Goal: Task Accomplishment & Management: Use online tool/utility

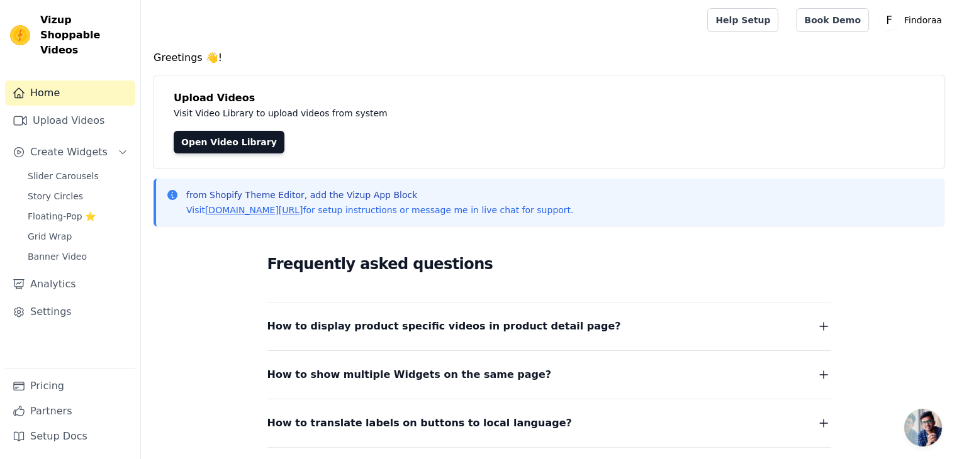
click at [766, 326] on button "How to display product specific videos in product detail page?" at bounding box center [549, 327] width 564 height 18
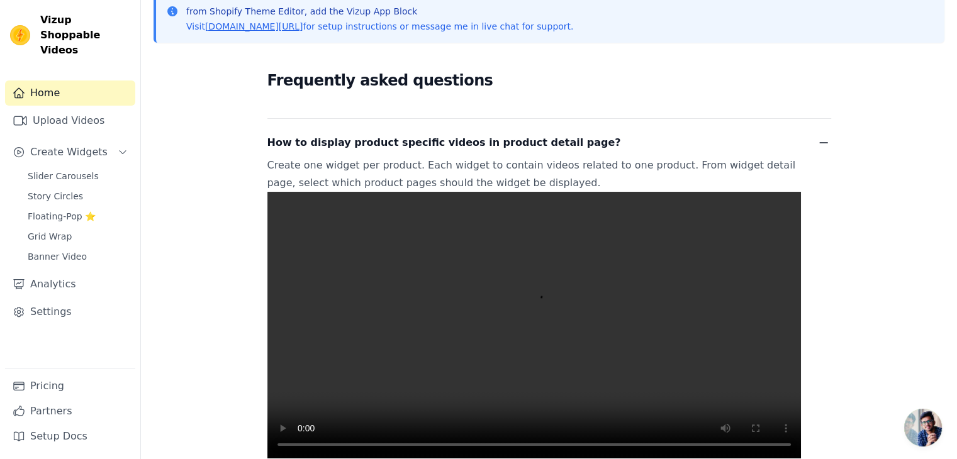
scroll to position [189, 0]
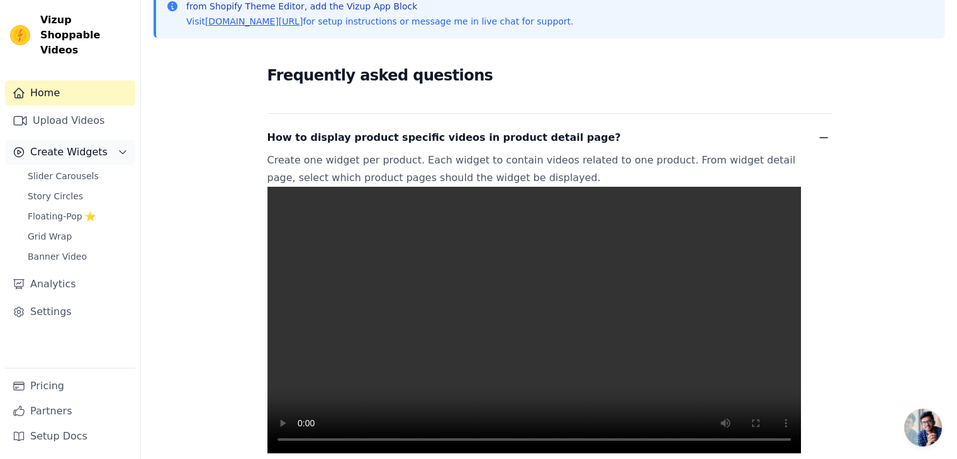
click at [65, 145] on span "Create Widgets" at bounding box center [68, 152] width 77 height 15
click at [99, 140] on button "Create Widgets" at bounding box center [70, 152] width 130 height 25
click at [76, 188] on link "Story Circles" at bounding box center [77, 197] width 115 height 18
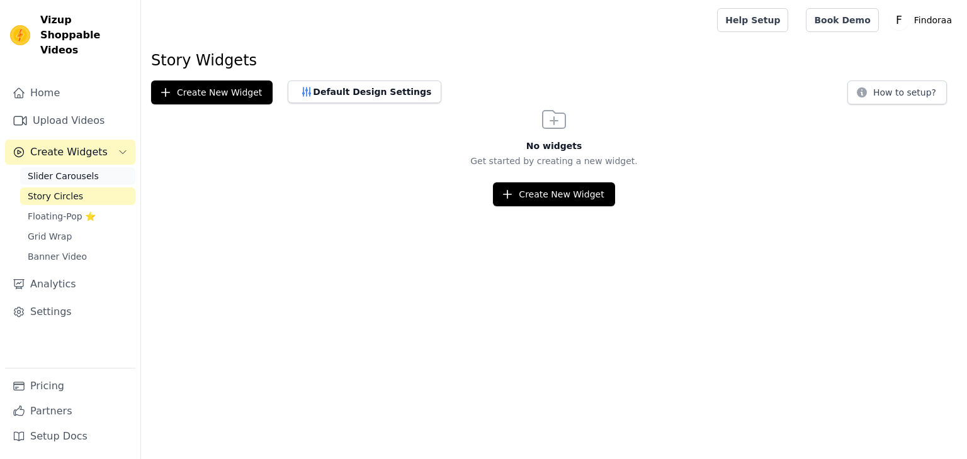
click at [82, 170] on span "Slider Carousels" at bounding box center [63, 176] width 71 height 13
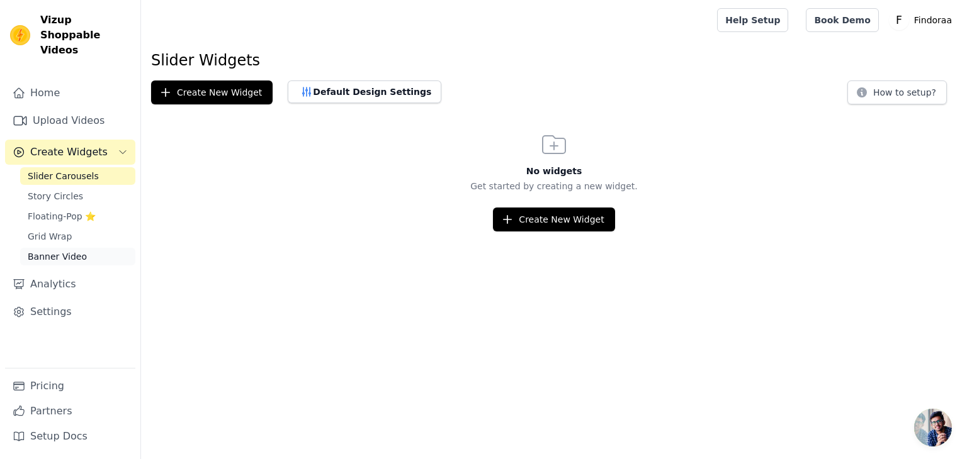
click at [76, 250] on span "Banner Video" at bounding box center [57, 256] width 59 height 13
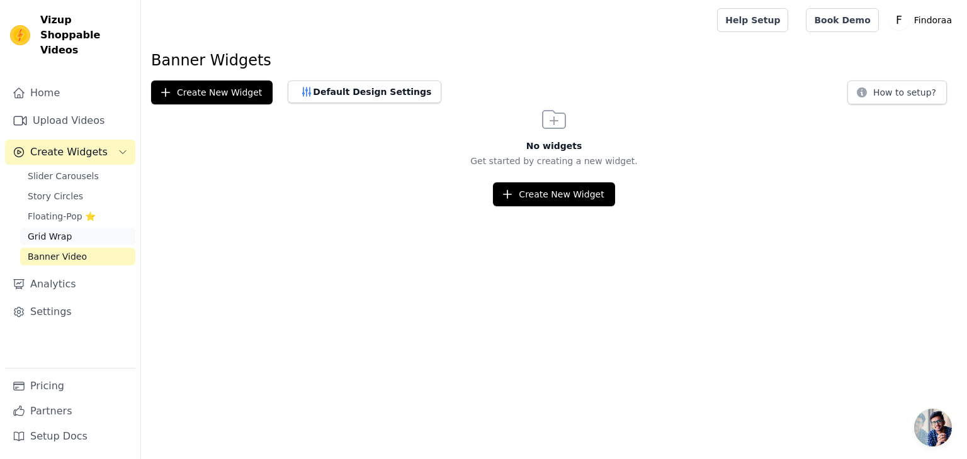
click at [76, 228] on link "Grid Wrap" at bounding box center [77, 237] width 115 height 18
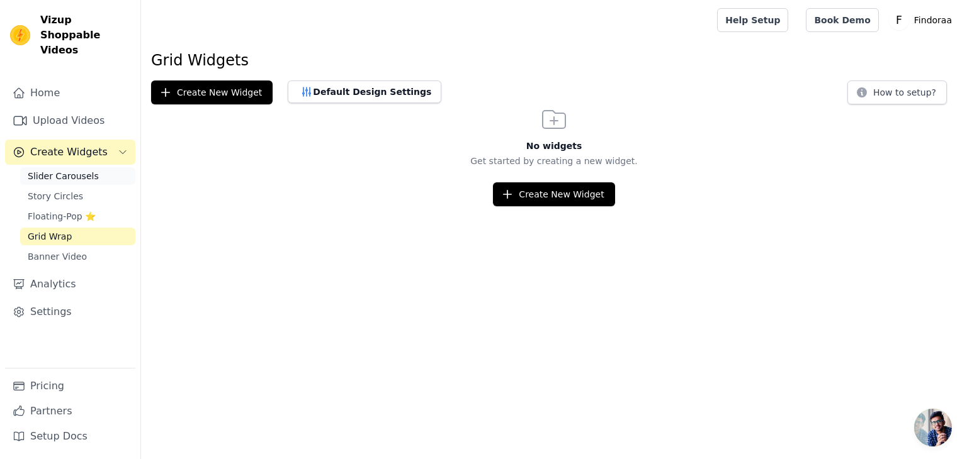
click at [81, 170] on span "Slider Carousels" at bounding box center [63, 176] width 71 height 13
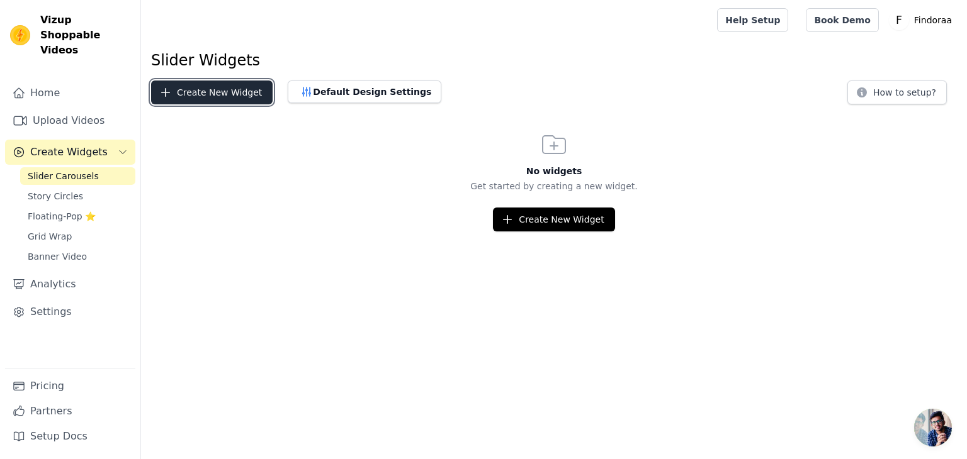
click at [235, 93] on button "Create New Widget" at bounding box center [211, 93] width 121 height 24
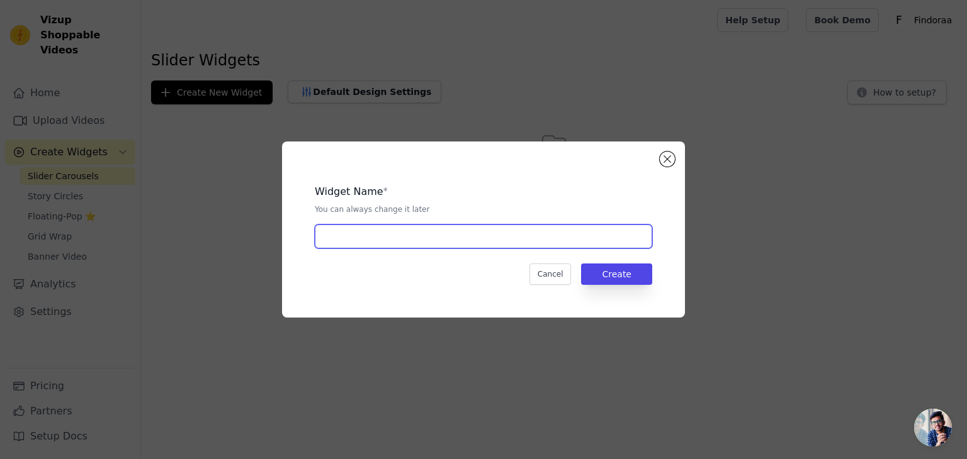
click at [346, 239] on input "text" at bounding box center [483, 237] width 337 height 24
type input "VIDEOS"
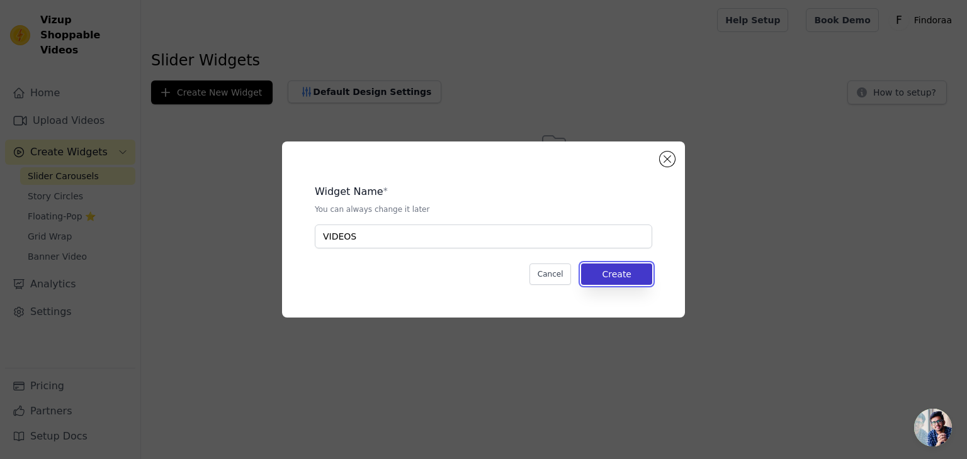
click at [632, 275] on button "Create" at bounding box center [616, 274] width 71 height 21
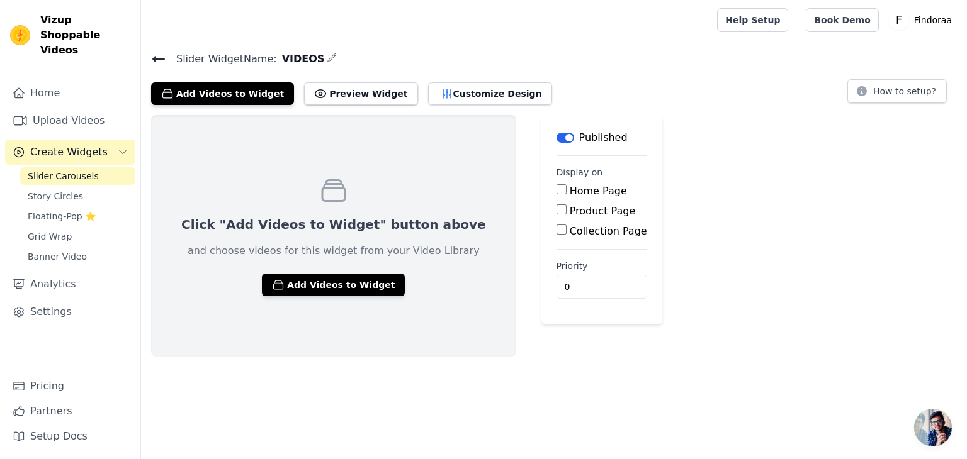
click at [556, 212] on input "Product Page" at bounding box center [561, 210] width 10 height 10
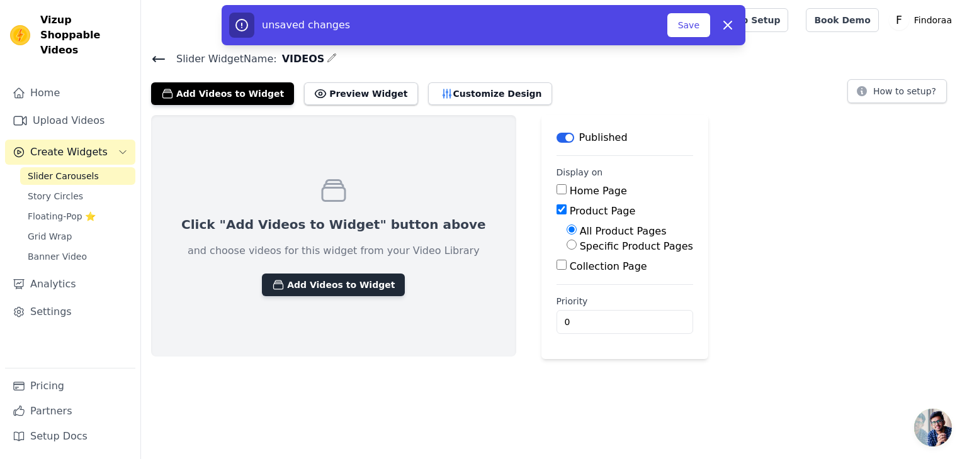
click at [332, 289] on button "Add Videos to Widget" at bounding box center [333, 285] width 143 height 23
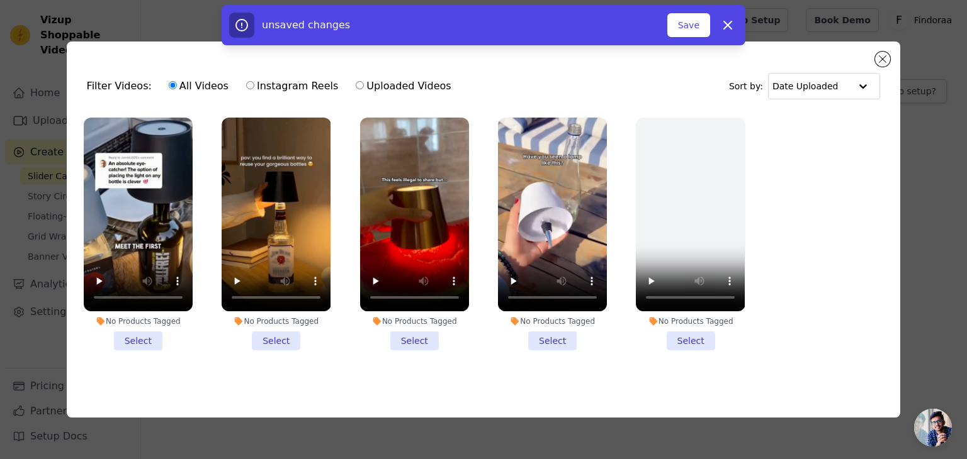
click at [142, 337] on li "No Products Tagged Select" at bounding box center [138, 234] width 109 height 233
click at [0, 0] on input "No Products Tagged Select" at bounding box center [0, 0] width 0 height 0
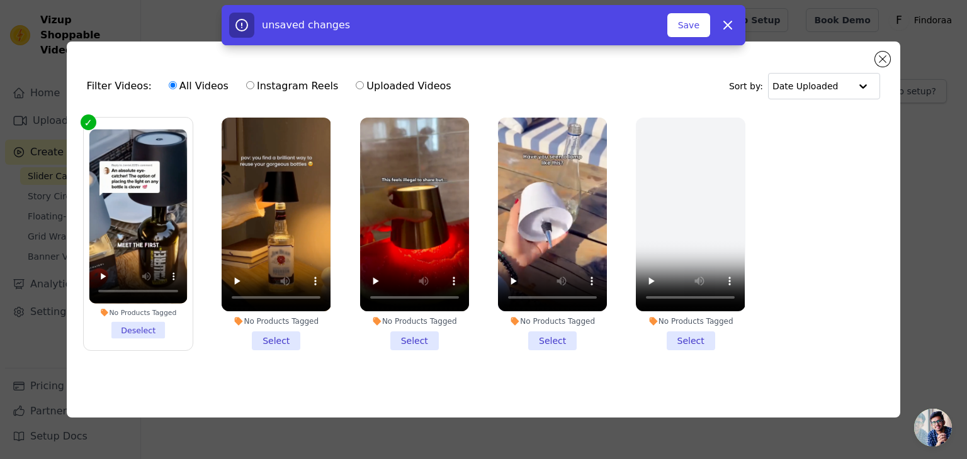
click at [142, 327] on li "No Products Tagged Deselect" at bounding box center [138, 234] width 98 height 210
click at [0, 0] on input "No Products Tagged Deselect" at bounding box center [0, 0] width 0 height 0
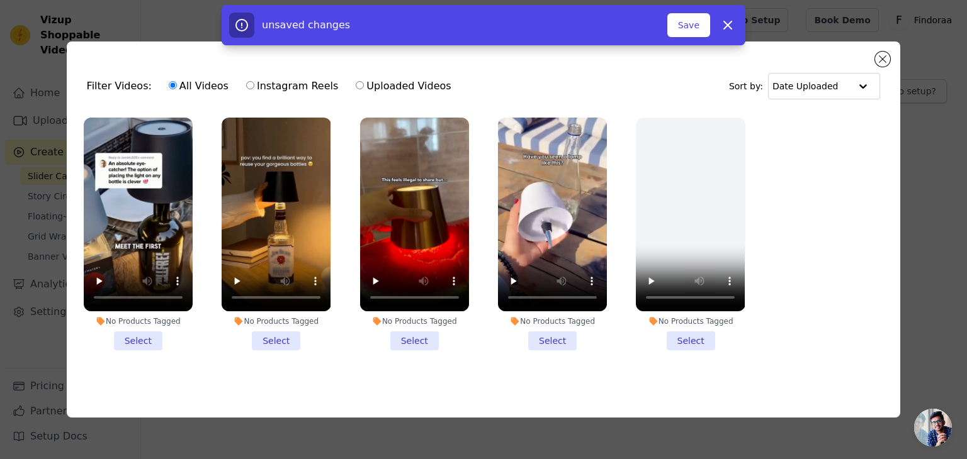
click at [130, 317] on div "No Products Tagged" at bounding box center [138, 322] width 109 height 10
click at [0, 0] on input "No Products Tagged Select" at bounding box center [0, 0] width 0 height 0
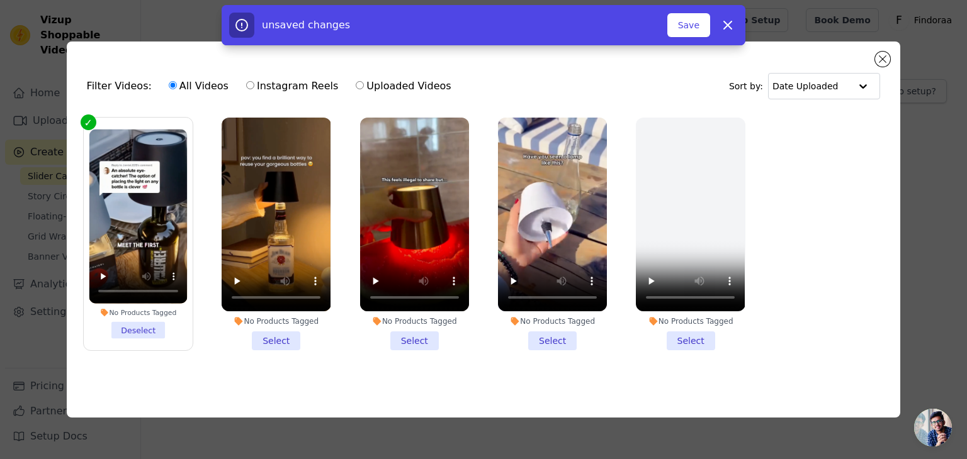
click at [130, 314] on li "No Products Tagged Deselect" at bounding box center [138, 234] width 98 height 210
click at [0, 0] on input "No Products Tagged Deselect" at bounding box center [0, 0] width 0 height 0
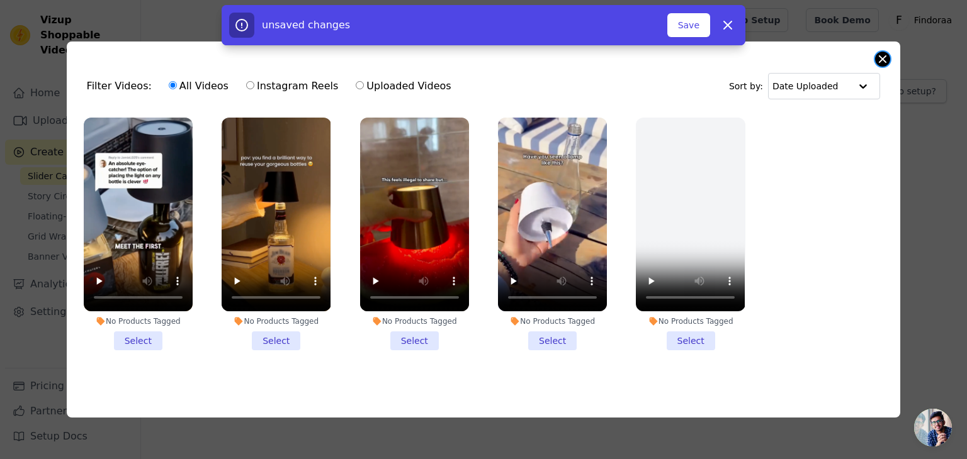
click at [881, 56] on button "Close modal" at bounding box center [882, 59] width 15 height 15
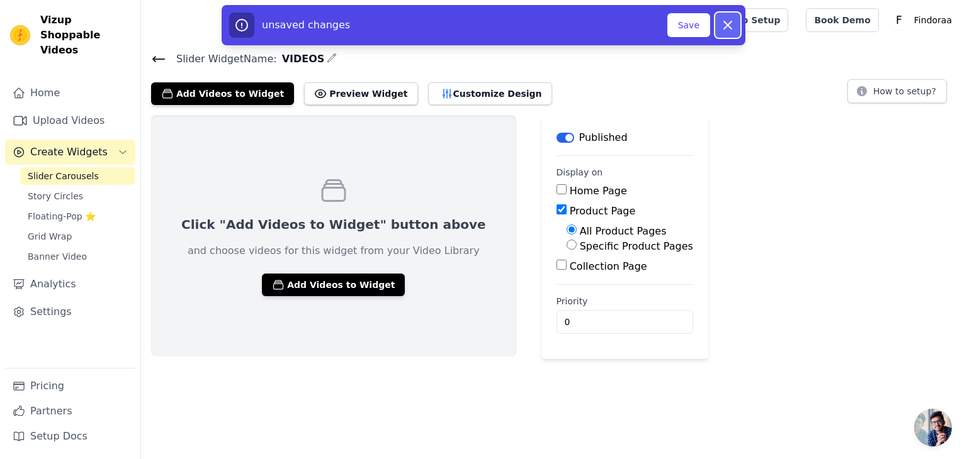
click at [736, 20] on button "Dismiss" at bounding box center [727, 25] width 25 height 25
checkbox input "false"
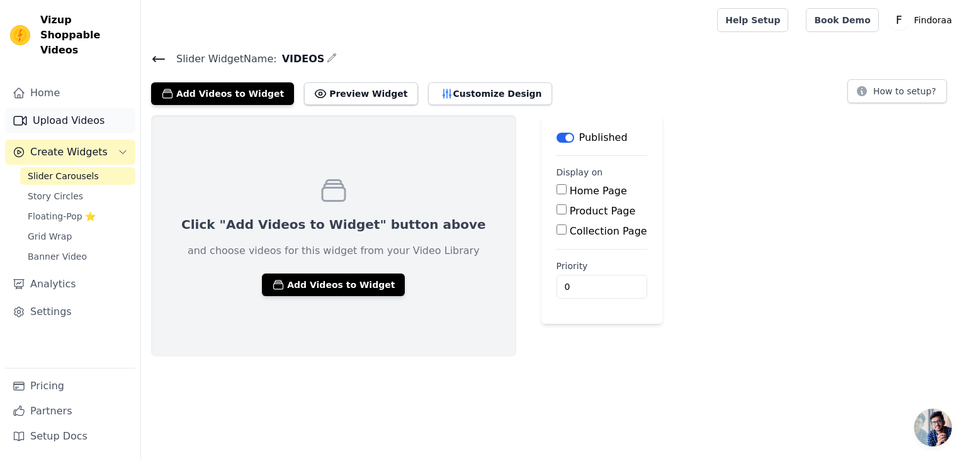
click at [61, 108] on link "Upload Videos" at bounding box center [70, 120] width 130 height 25
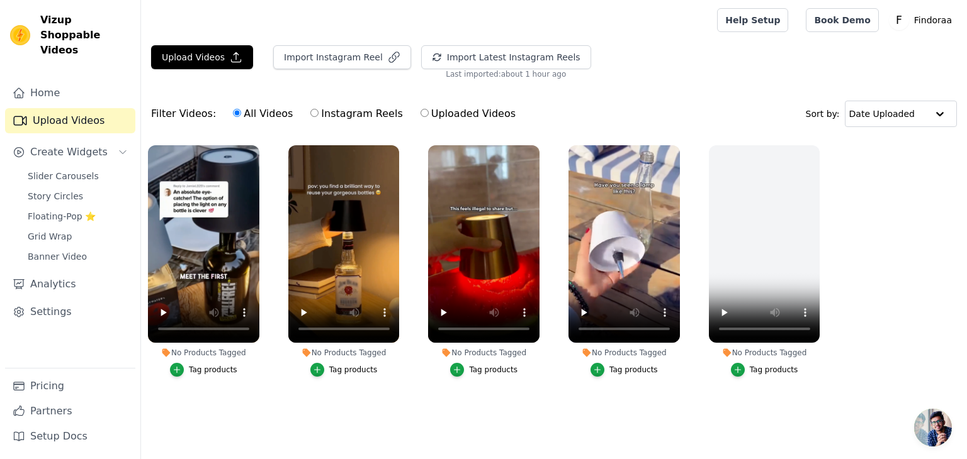
click at [209, 368] on div "Tag products" at bounding box center [213, 370] width 48 height 10
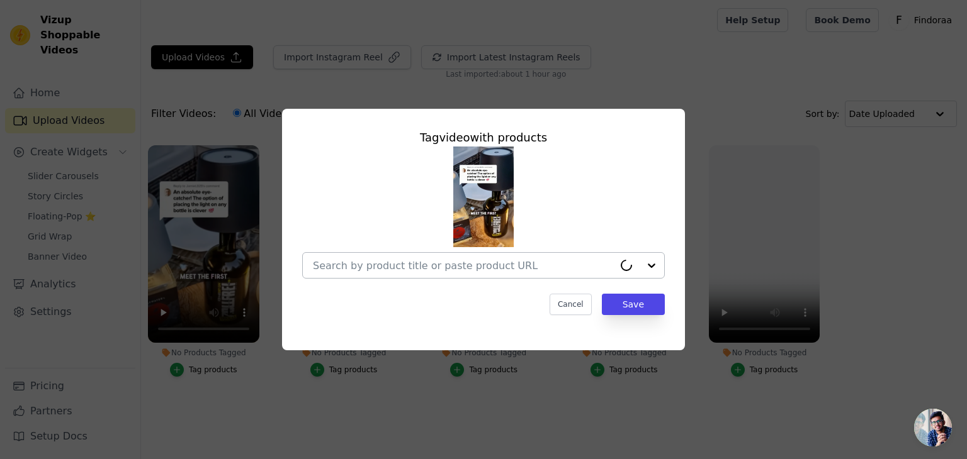
click at [352, 275] on div at bounding box center [463, 265] width 301 height 25
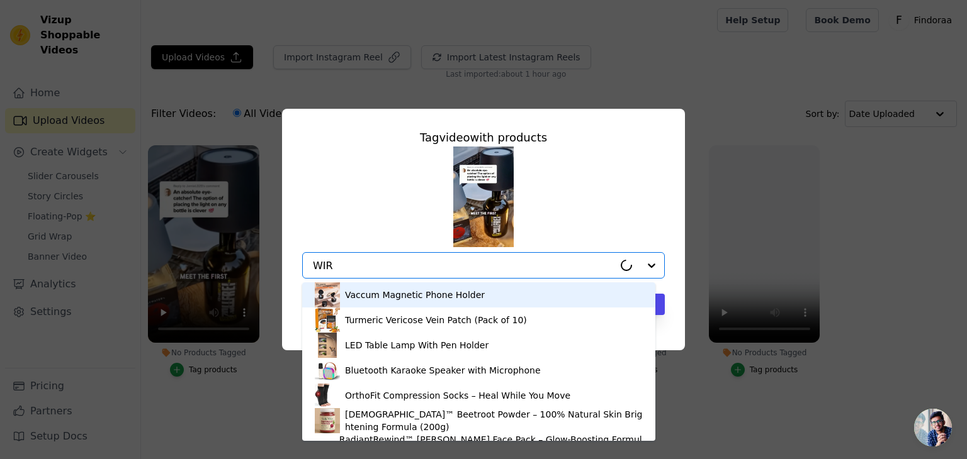
type input "WIRE"
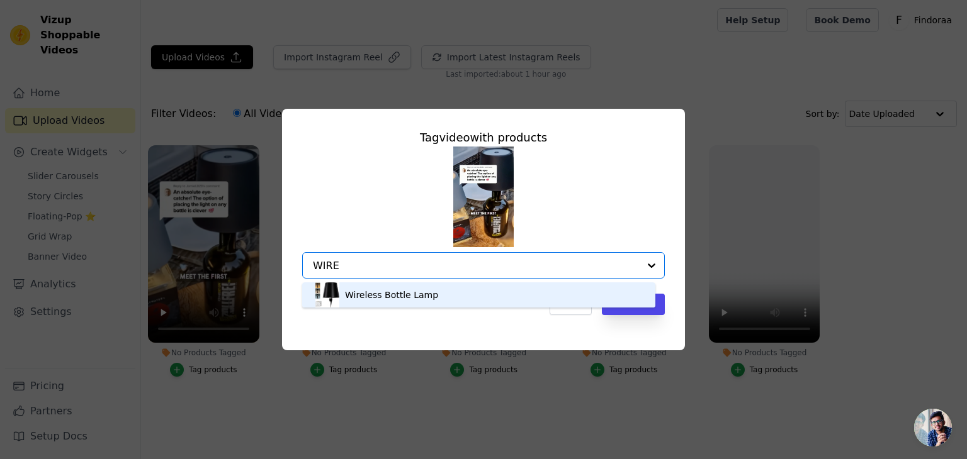
click at [359, 291] on div "Wireless Bottle Lamp" at bounding box center [391, 295] width 93 height 13
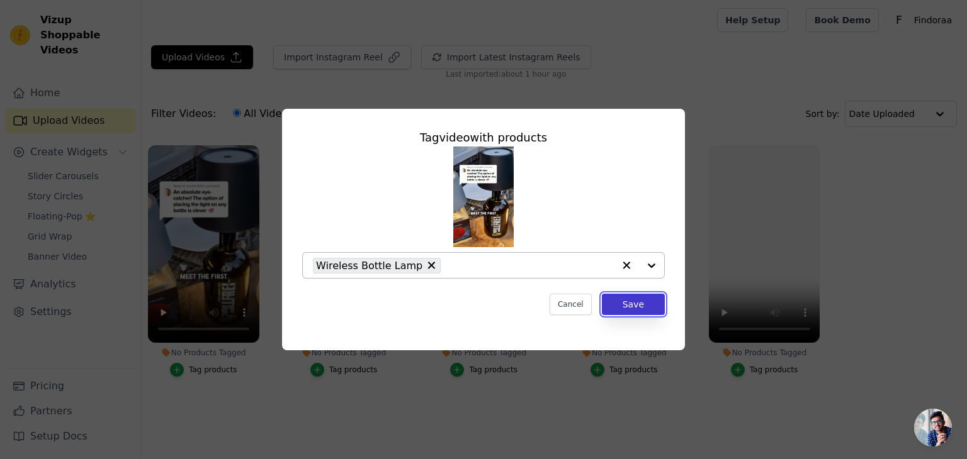
click at [627, 304] on button "Save" at bounding box center [633, 304] width 63 height 21
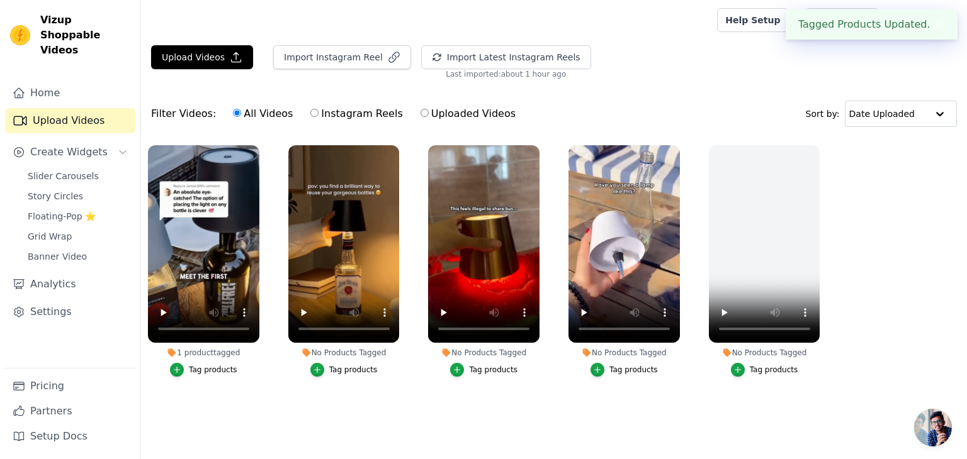
click at [343, 368] on div "Tag products" at bounding box center [353, 370] width 48 height 10
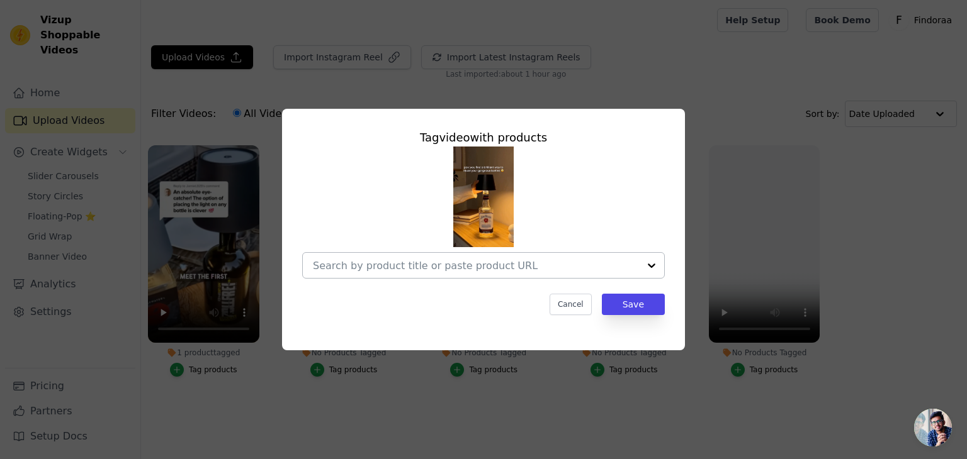
drag, startPoint x: 402, startPoint y: 247, endPoint x: 406, endPoint y: 269, distance: 22.5
click at [402, 260] on div at bounding box center [483, 213] width 362 height 132
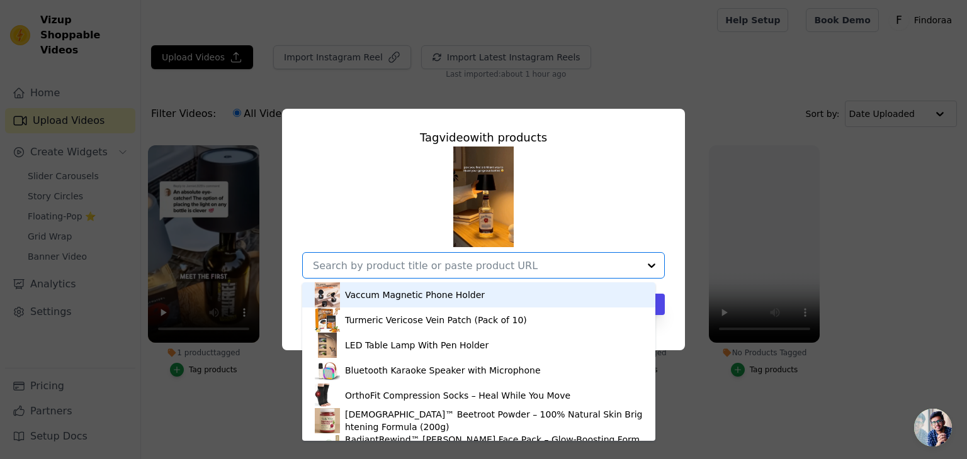
click at [406, 269] on input "No Products Tagged Tag video with products Vaccum Magnetic Phone Holder Turmeri…" at bounding box center [476, 266] width 326 height 12
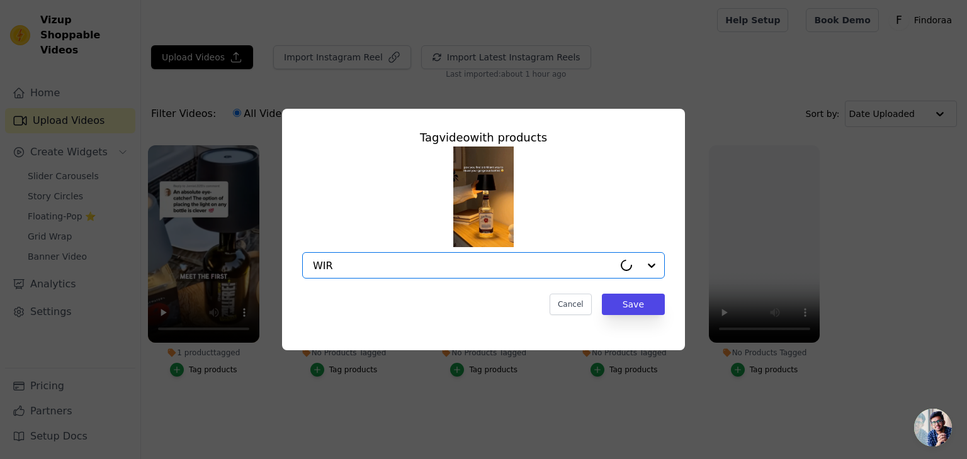
type input "WIRE"
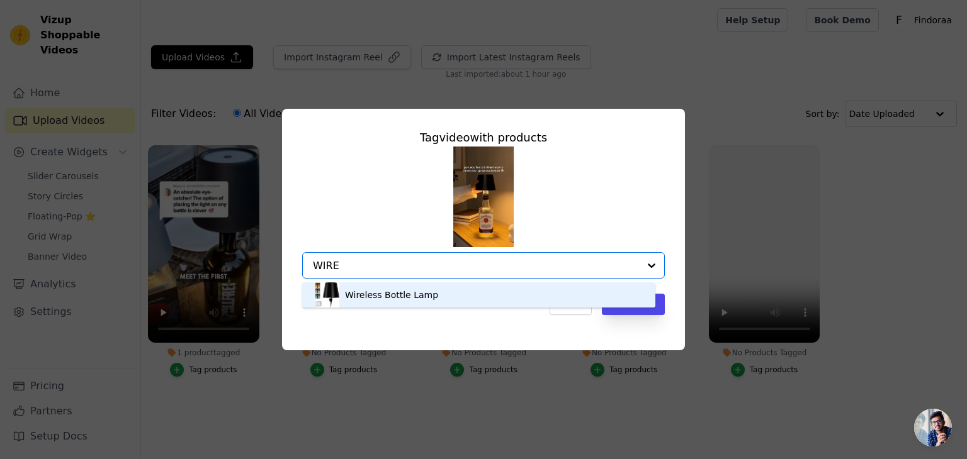
click at [402, 289] on div "Wireless Bottle Lamp" at bounding box center [391, 295] width 93 height 13
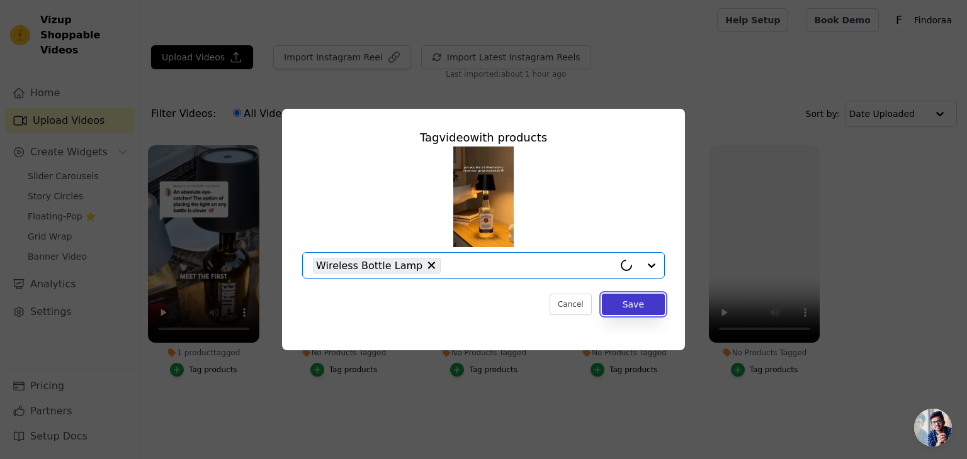
click at [634, 310] on button "Save" at bounding box center [633, 304] width 63 height 21
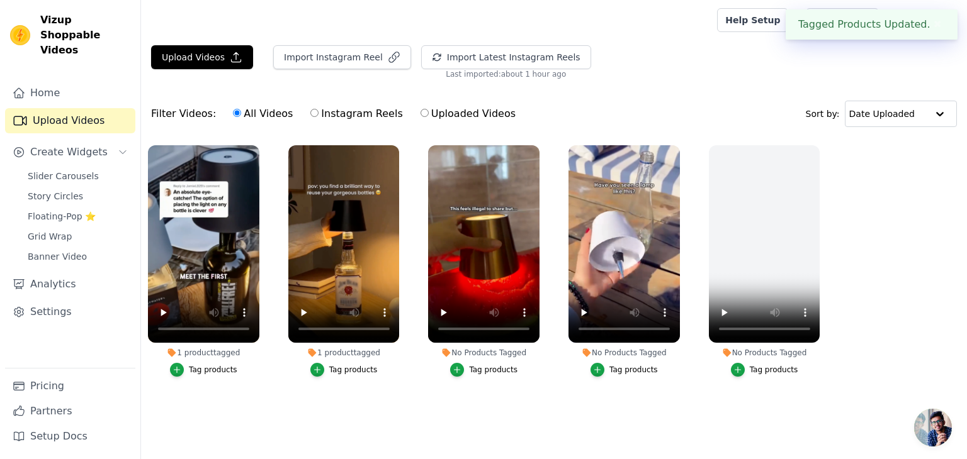
click at [478, 368] on div "Tag products" at bounding box center [493, 370] width 48 height 10
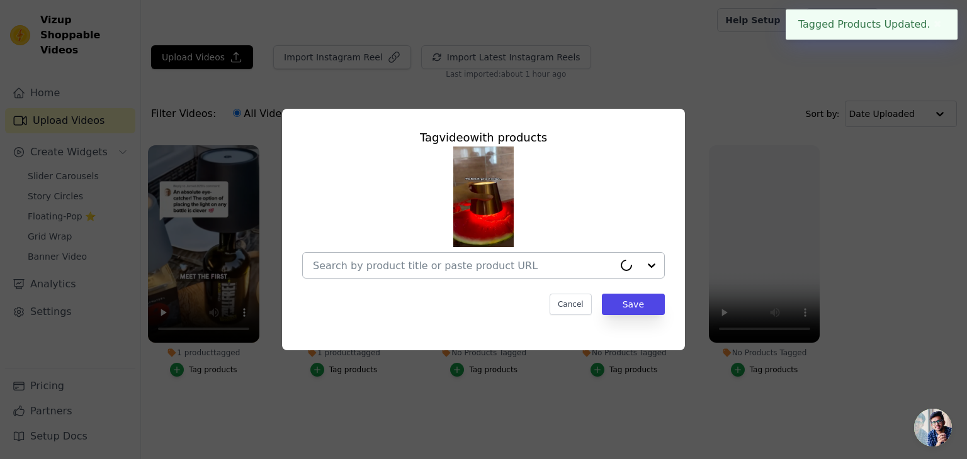
click at [454, 267] on input "No Products Tagged Tag video with products Cancel Save Tag products" at bounding box center [463, 266] width 301 height 12
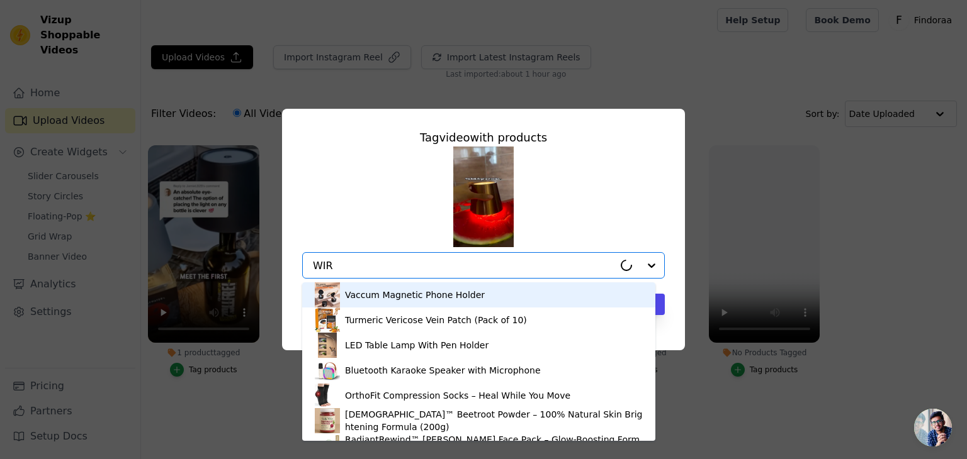
type input "WIRE"
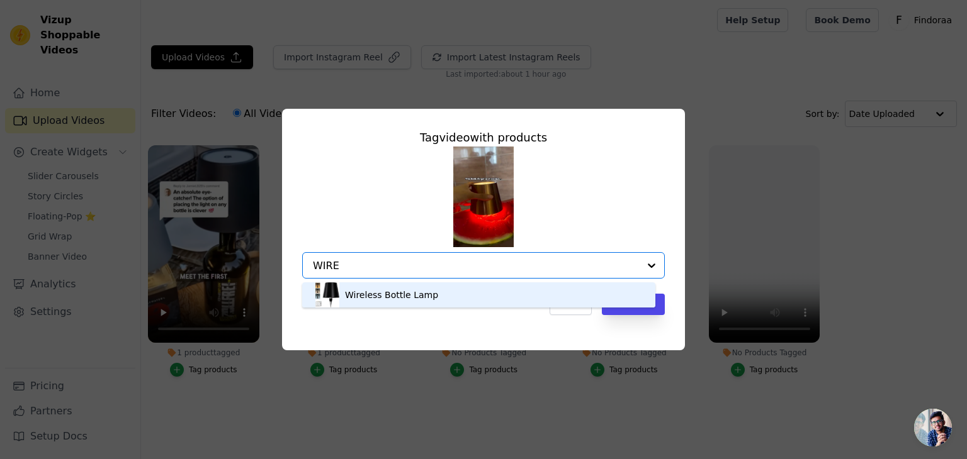
click at [503, 298] on div "Wireless Bottle Lamp" at bounding box center [479, 295] width 328 height 25
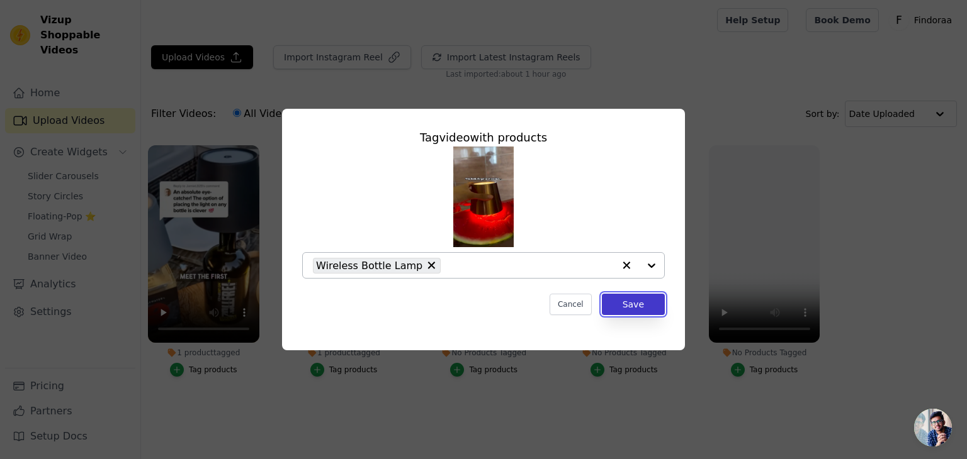
click at [642, 312] on button "Save" at bounding box center [633, 304] width 63 height 21
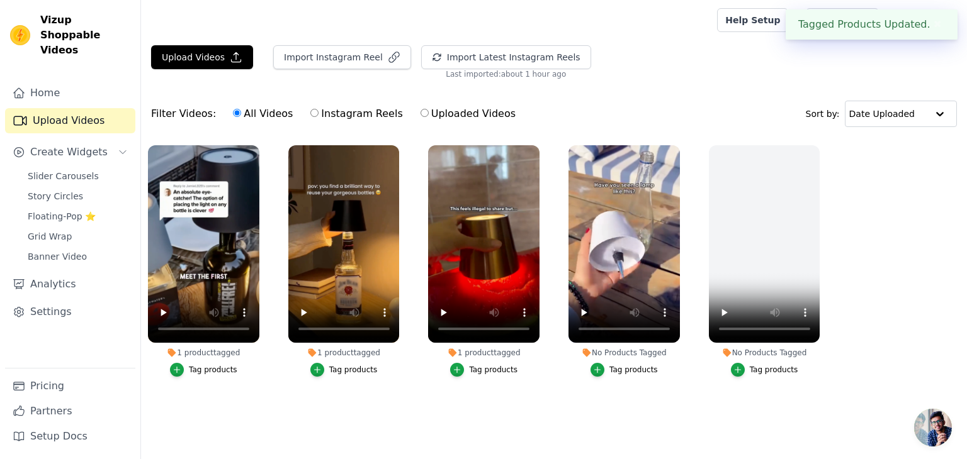
click at [617, 367] on div "Tag products" at bounding box center [633, 370] width 48 height 10
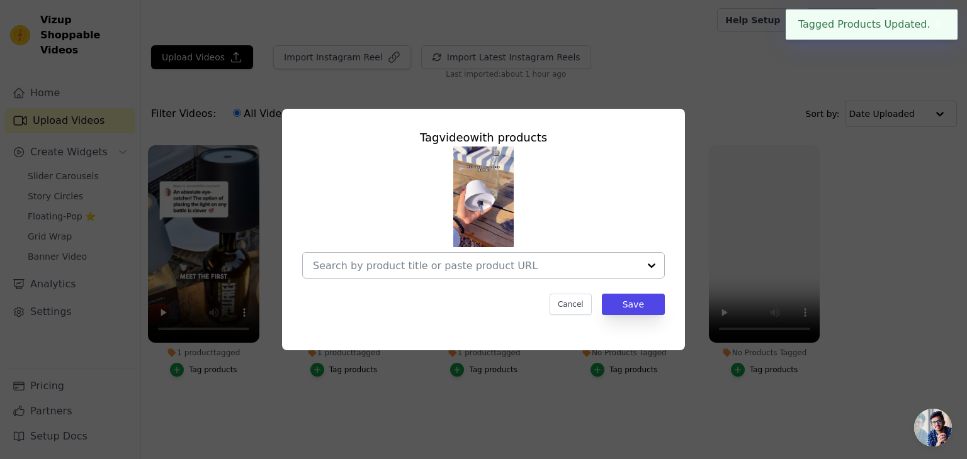
click at [499, 267] on input "No Products Tagged Tag video with products Cancel Save Tag products" at bounding box center [476, 266] width 326 height 12
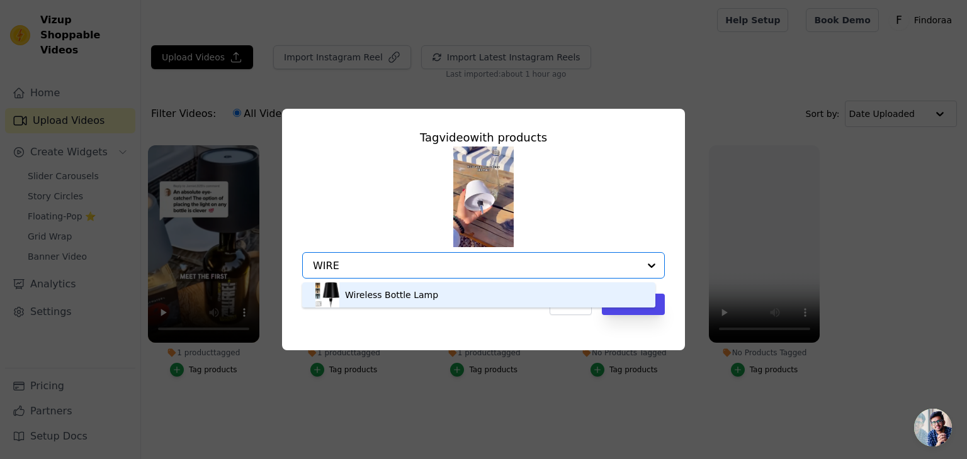
type input "WIREL"
click at [500, 285] on div "Wireless Bottle Lamp" at bounding box center [479, 295] width 328 height 25
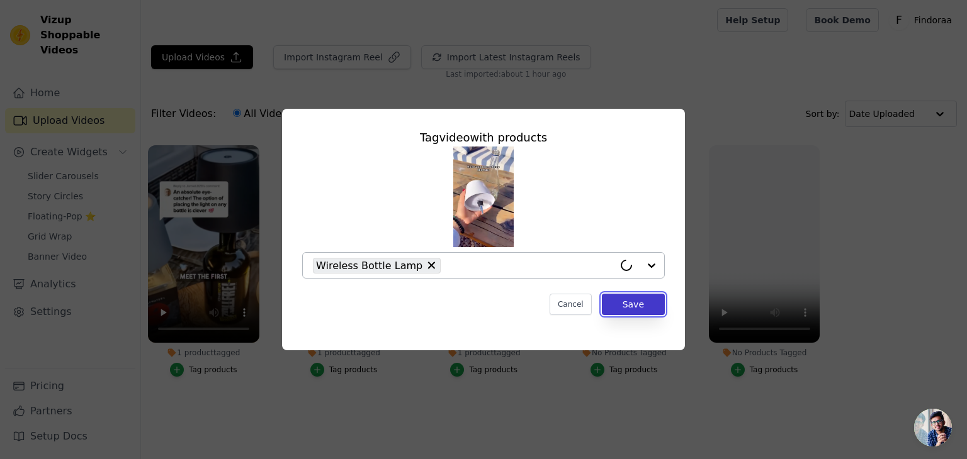
click at [612, 305] on button "Save" at bounding box center [633, 304] width 63 height 21
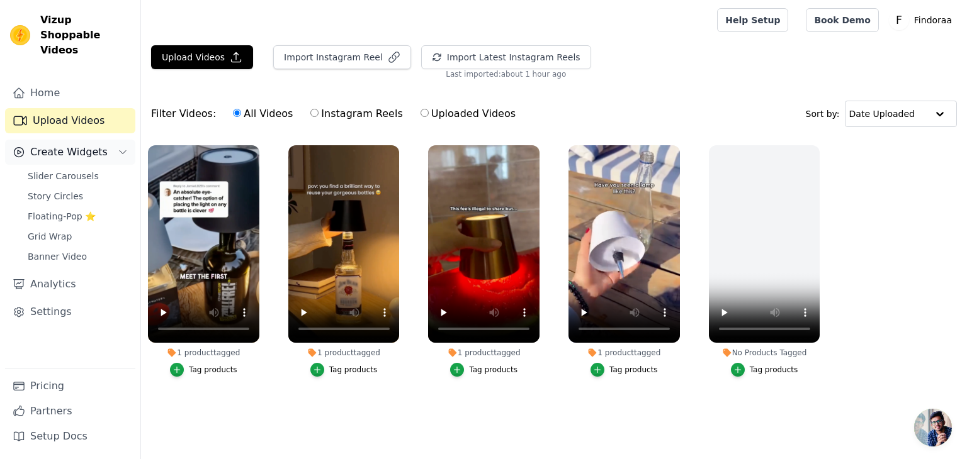
click at [74, 145] on span "Create Widgets" at bounding box center [68, 152] width 77 height 15
click at [90, 145] on span "Create Widgets" at bounding box center [68, 152] width 77 height 15
click at [95, 145] on span "Create Widgets" at bounding box center [68, 152] width 77 height 15
click at [60, 145] on span "Create Widgets" at bounding box center [68, 152] width 77 height 15
click at [68, 170] on span "Slider Carousels" at bounding box center [63, 176] width 71 height 13
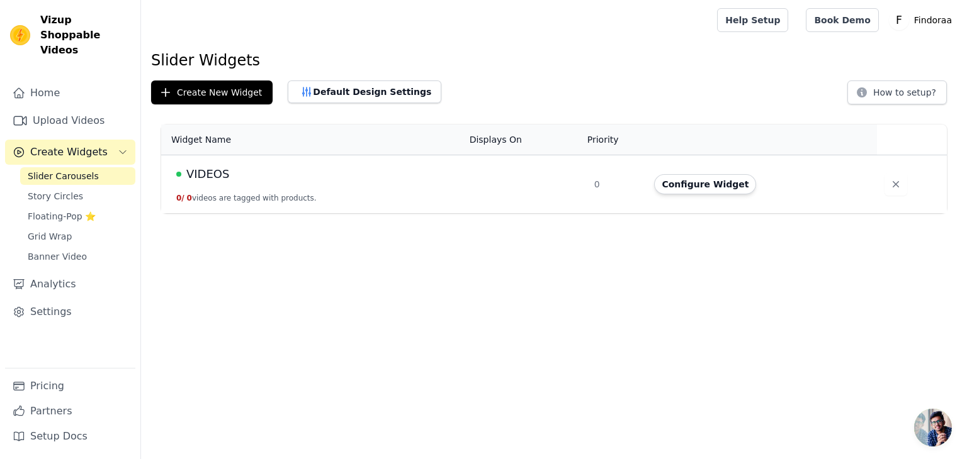
click at [312, 187] on td "VIDEOS 0 / 0 videos are tagged with products." at bounding box center [311, 184] width 301 height 59
drag, startPoint x: 738, startPoint y: 186, endPoint x: 854, endPoint y: 179, distance: 116.6
drag, startPoint x: 854, startPoint y: 179, endPoint x: 349, endPoint y: 184, distance: 504.8
click at [349, 184] on td "VIDEOS 0 / 0 videos are tagged with products." at bounding box center [311, 184] width 301 height 59
click at [174, 199] on td "VIDEOS 0 / 0 videos are tagged with products." at bounding box center [311, 184] width 301 height 59
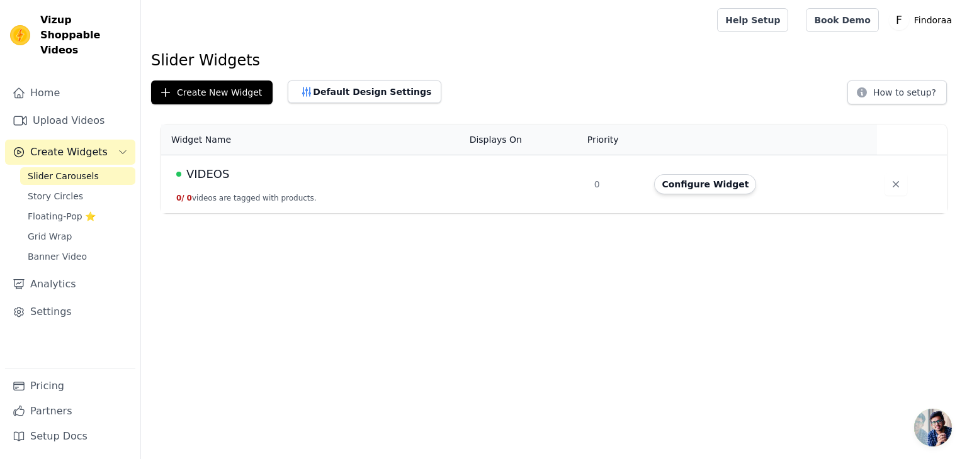
click at [184, 199] on span "0 /" at bounding box center [180, 198] width 8 height 9
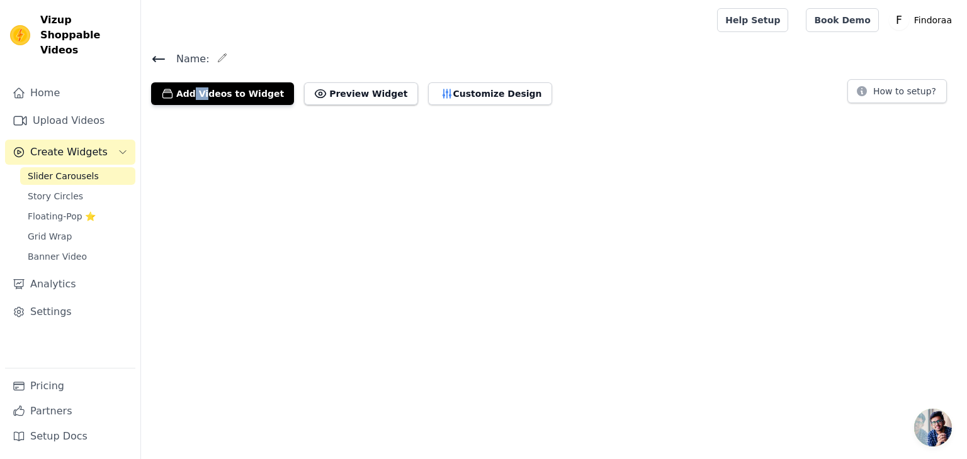
click at [186, 115] on html "Vizup Shoppable Videos Home Upload Videos Create Widgets Slider Carousels Story…" at bounding box center [483, 57] width 967 height 115
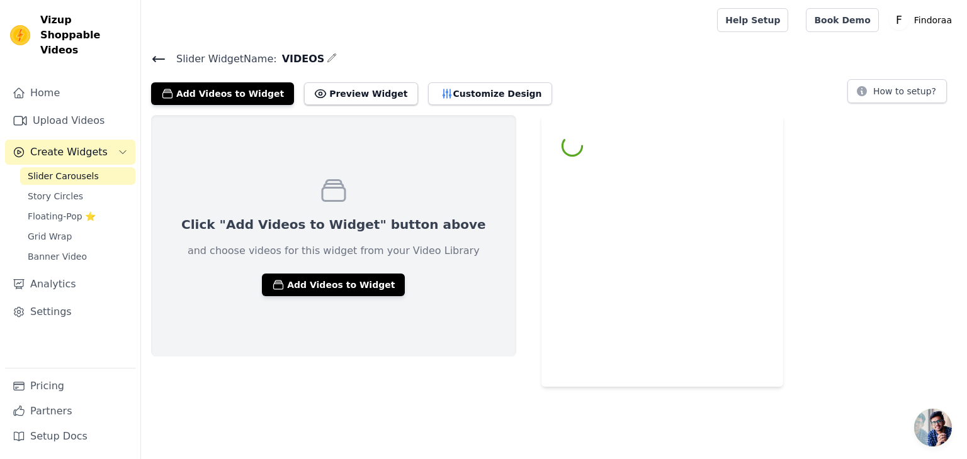
click at [186, 198] on div "Click "Add Videos to Widget" button above and choose videos for this widget fro…" at bounding box center [333, 236] width 365 height 242
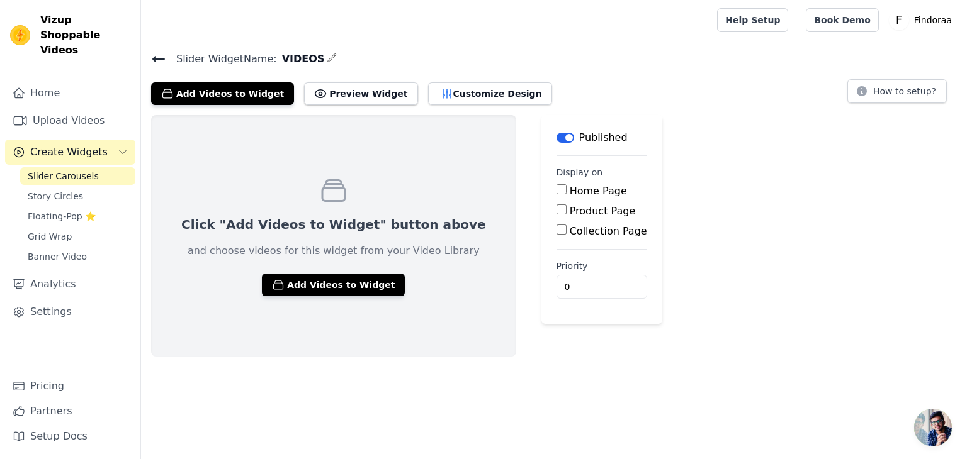
click at [556, 208] on input "Product Page" at bounding box center [561, 210] width 10 height 10
checkbox input "true"
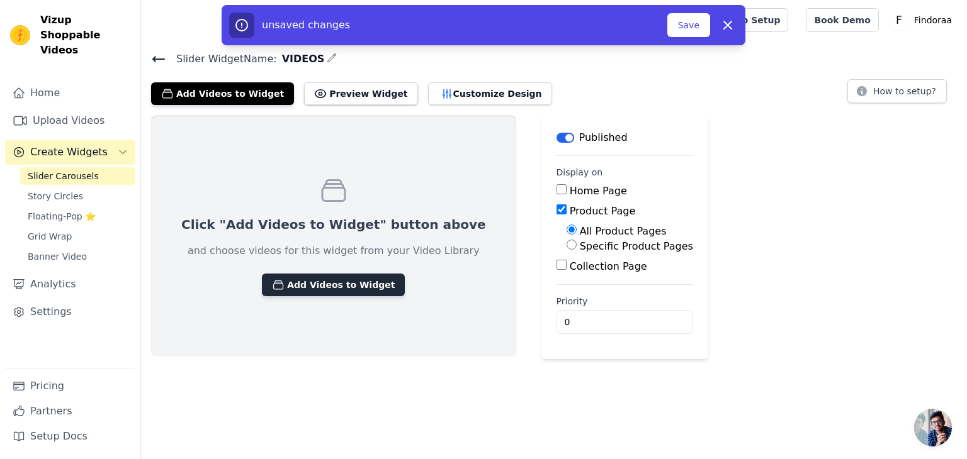
click at [352, 288] on button "Add Videos to Widget" at bounding box center [333, 285] width 143 height 23
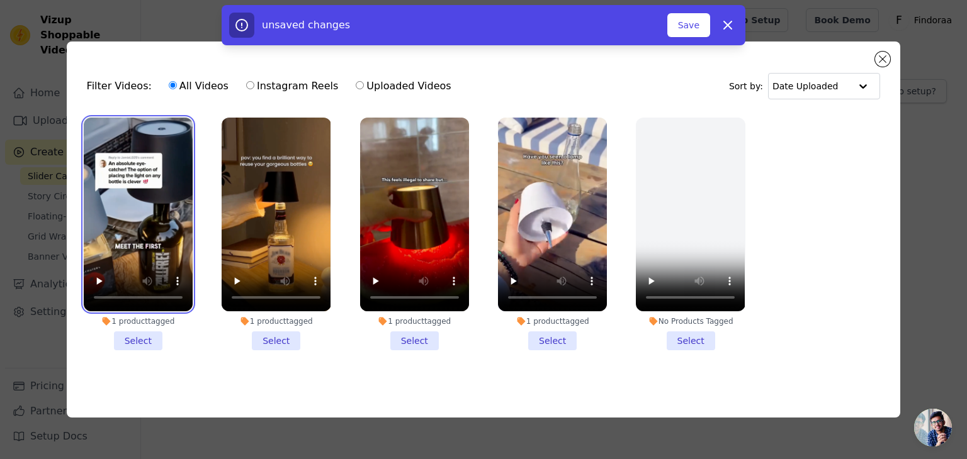
click at [98, 201] on video at bounding box center [138, 215] width 109 height 194
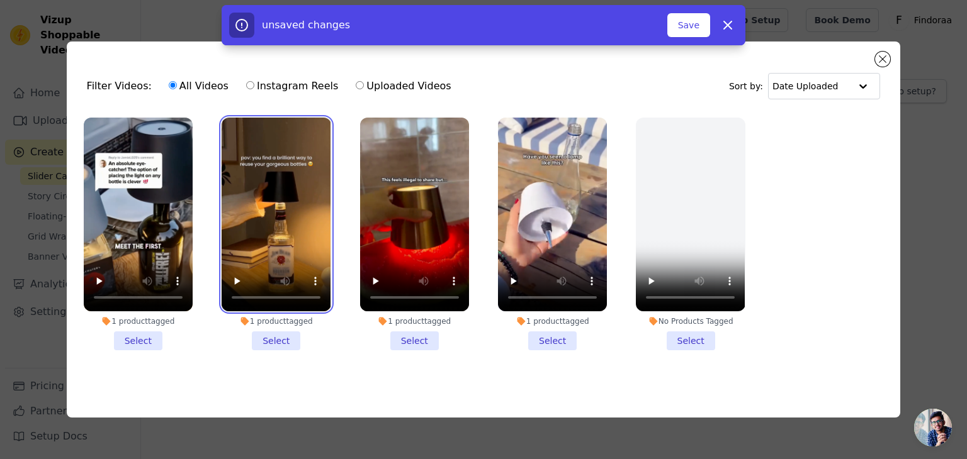
click at [235, 194] on video at bounding box center [276, 215] width 109 height 194
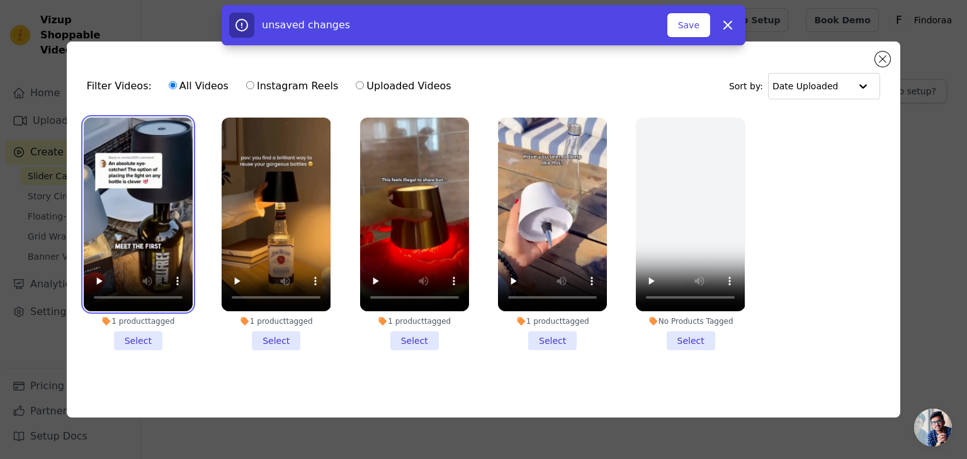
click at [110, 216] on video at bounding box center [138, 215] width 109 height 194
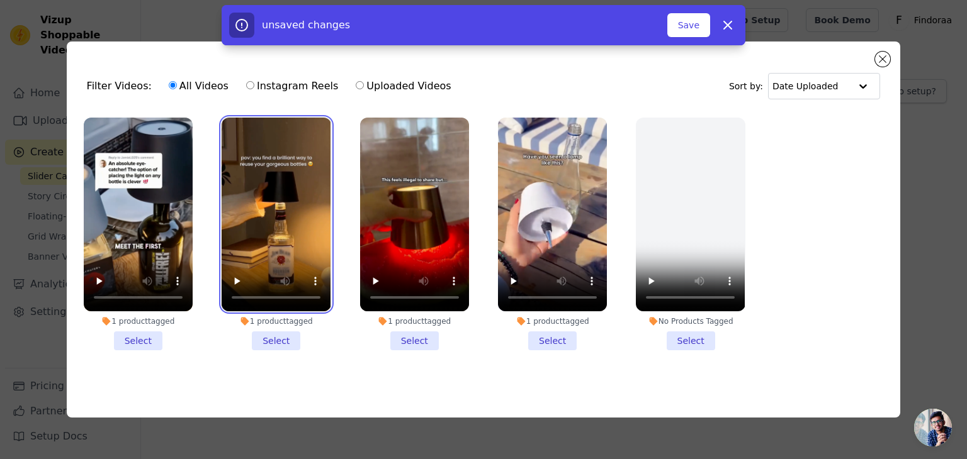
click at [246, 189] on video at bounding box center [276, 215] width 109 height 194
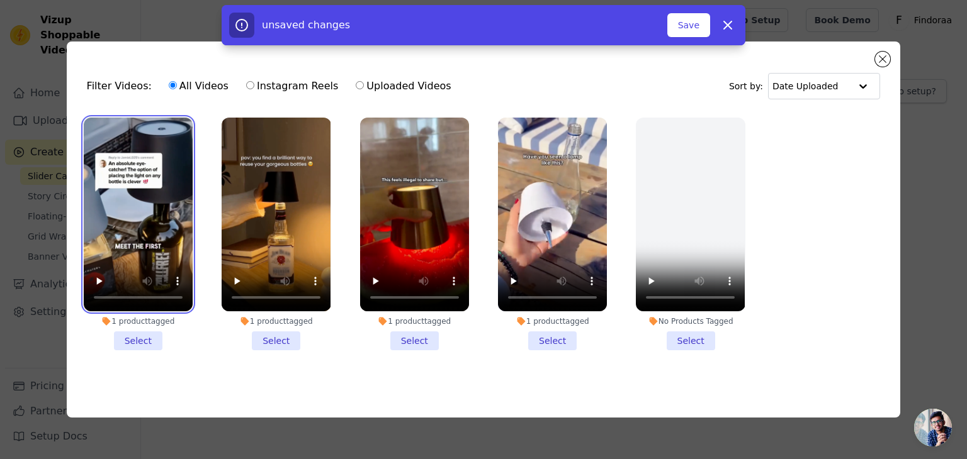
click at [135, 211] on video at bounding box center [138, 215] width 109 height 194
click at [140, 330] on li "1 product tagged Select" at bounding box center [138, 234] width 109 height 233
click at [0, 0] on input "1 product tagged Select" at bounding box center [0, 0] width 0 height 0
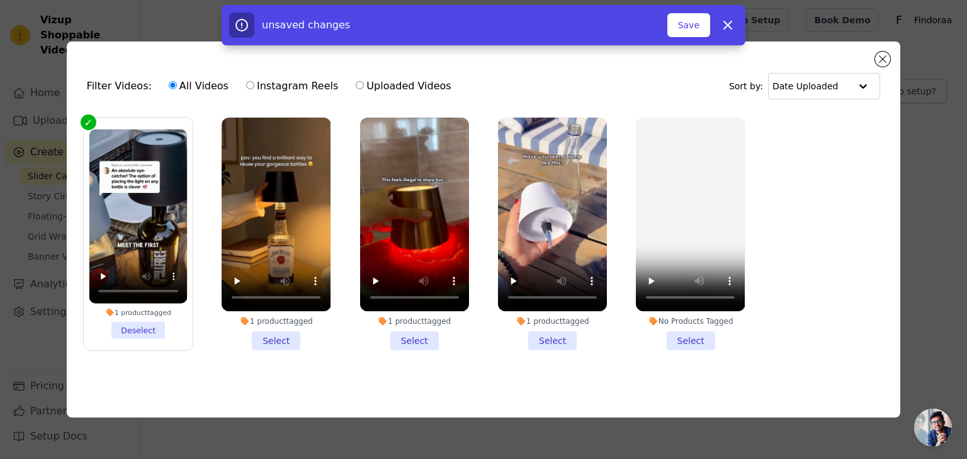
click at [257, 333] on li "1 product tagged Select" at bounding box center [276, 234] width 109 height 233
click at [0, 0] on input "1 product tagged Select" at bounding box center [0, 0] width 0 height 0
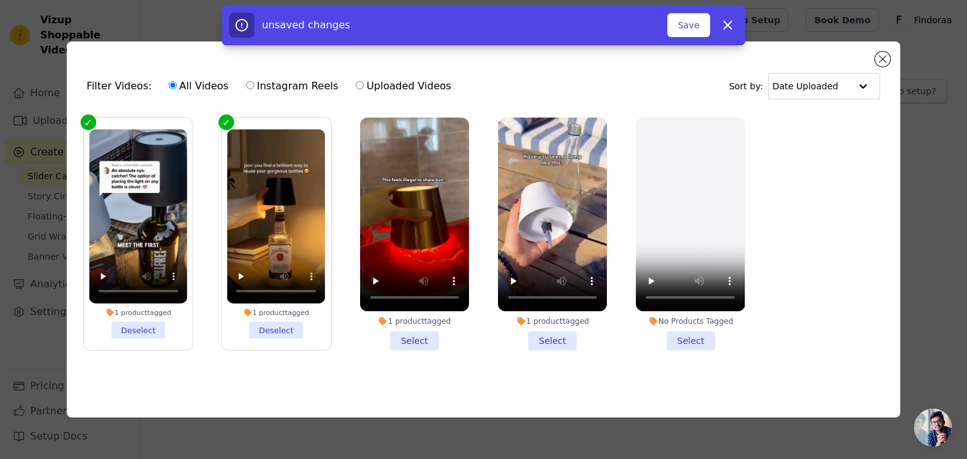
drag, startPoint x: 415, startPoint y: 336, endPoint x: 422, endPoint y: 335, distance: 6.3
click at [415, 335] on li "1 product tagged Select" at bounding box center [414, 234] width 109 height 233
click at [0, 0] on input "1 product tagged Select" at bounding box center [0, 0] width 0 height 0
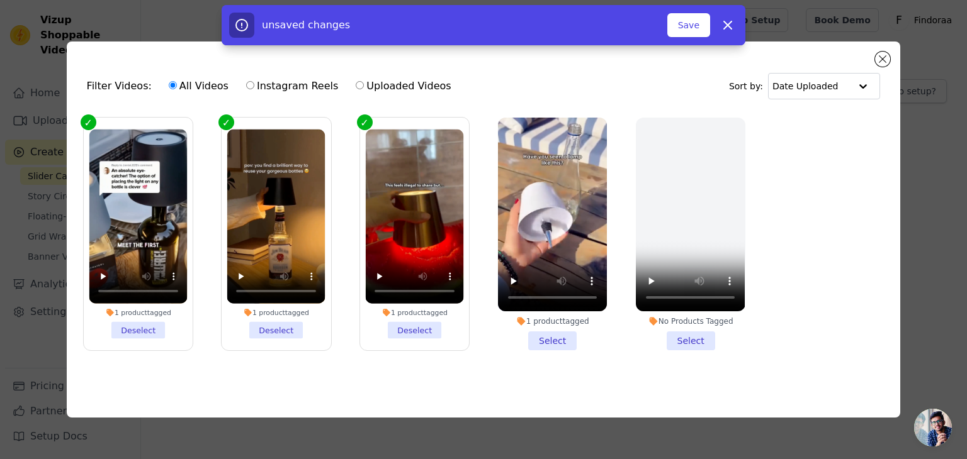
click at [562, 340] on li "1 product tagged Select" at bounding box center [552, 234] width 109 height 233
click at [0, 0] on input "1 product tagged Select" at bounding box center [0, 0] width 0 height 0
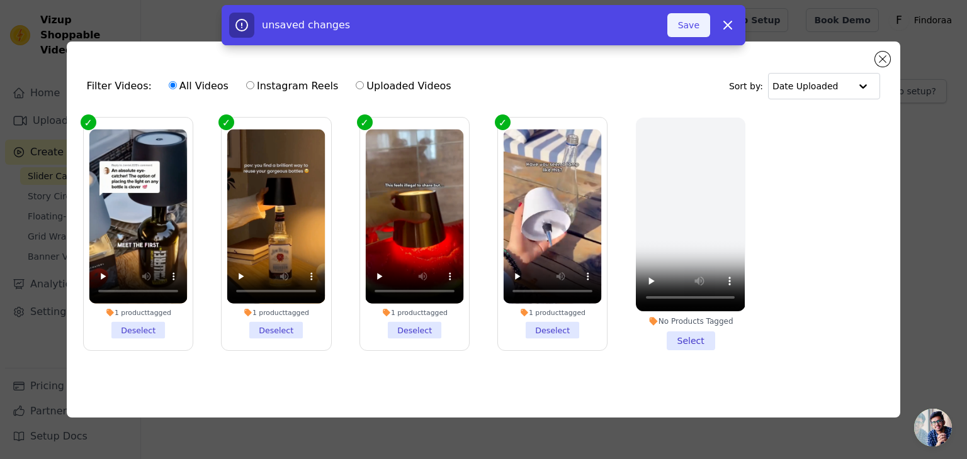
click at [686, 21] on button "Save" at bounding box center [688, 25] width 43 height 24
click at [682, 31] on button "Add To Widget" at bounding box center [668, 25] width 84 height 24
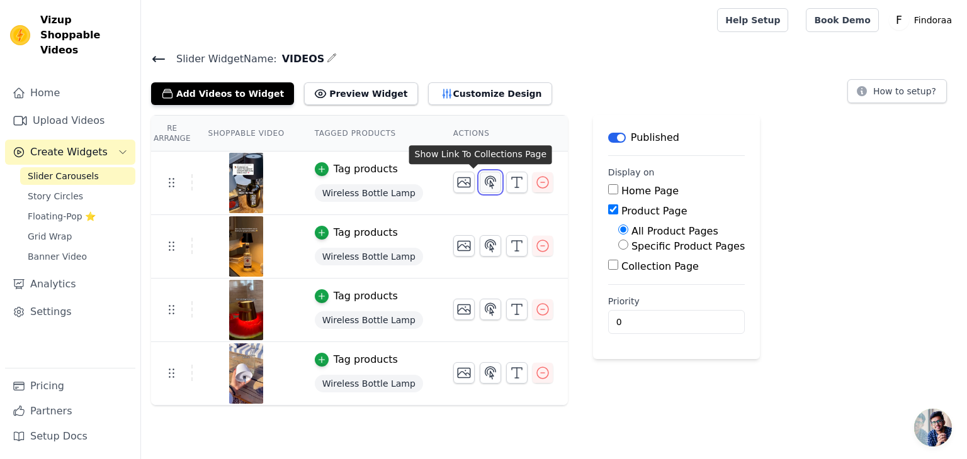
click at [485, 179] on icon "button" at bounding box center [490, 182] width 11 height 12
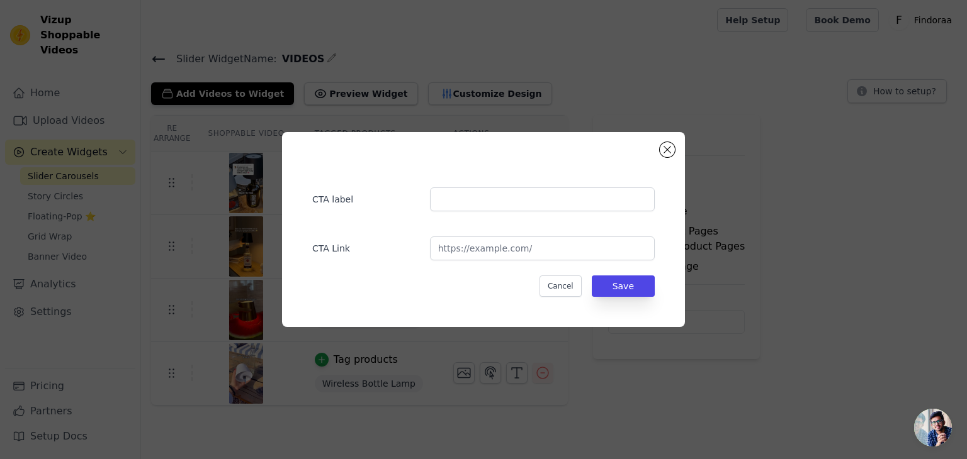
click at [660, 140] on div "CTA label CTA Link Cancel Save" at bounding box center [483, 229] width 403 height 195
click at [671, 150] on button "Close modal" at bounding box center [667, 149] width 15 height 15
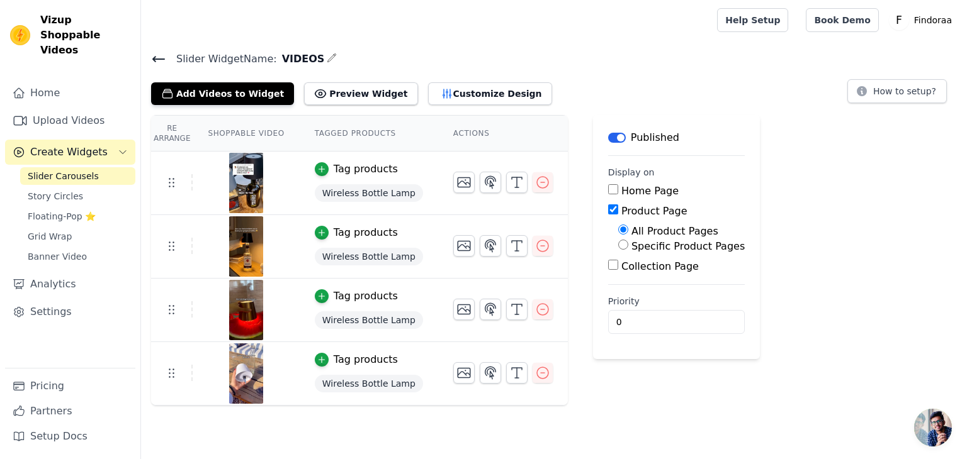
click at [618, 244] on input "Specific Product Pages" at bounding box center [623, 245] width 10 height 10
radio input "true"
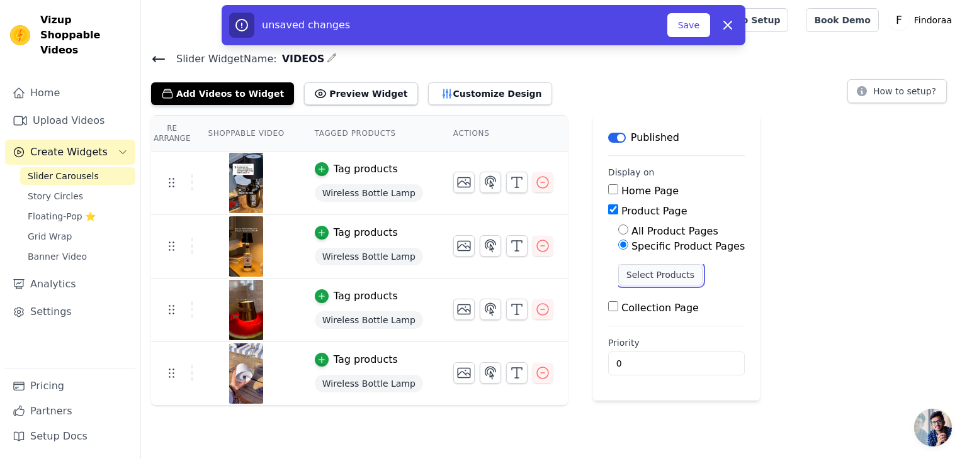
click at [618, 275] on button "Select Products" at bounding box center [660, 274] width 84 height 21
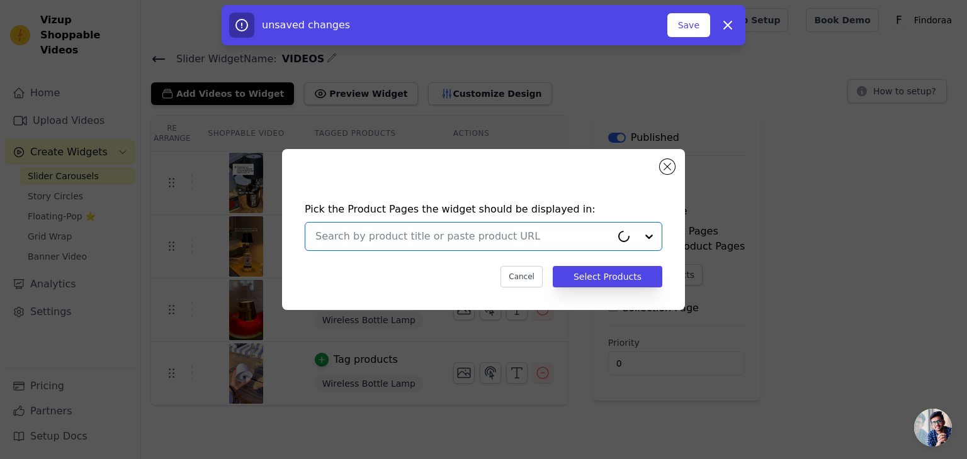
click at [441, 237] on input "text" at bounding box center [463, 236] width 296 height 15
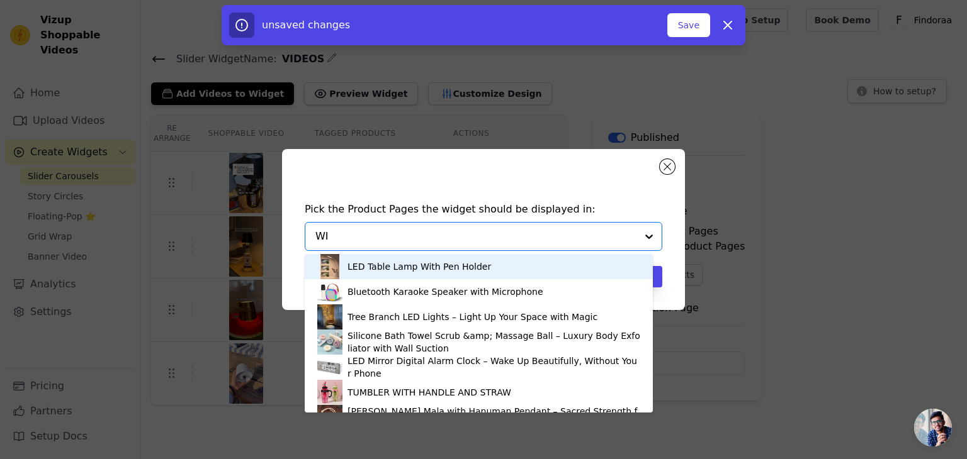
type input "WIR"
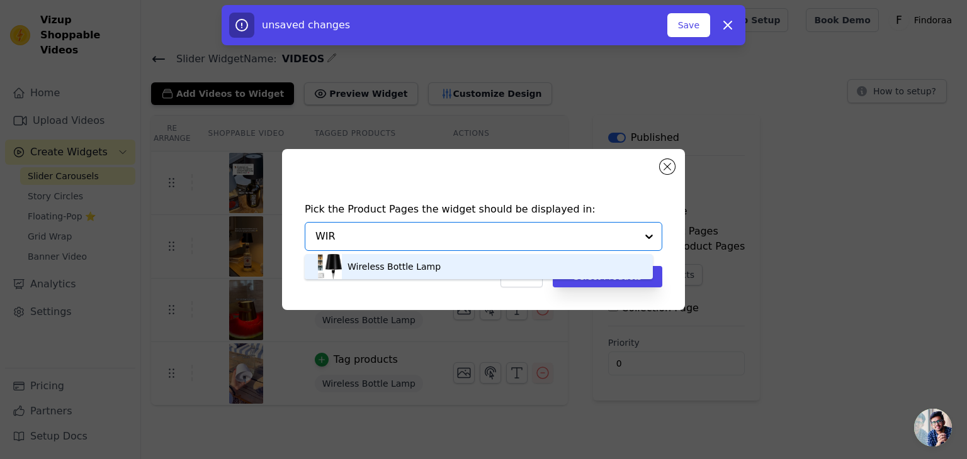
click at [402, 276] on div "Wireless Bottle Lamp" at bounding box center [478, 266] width 323 height 25
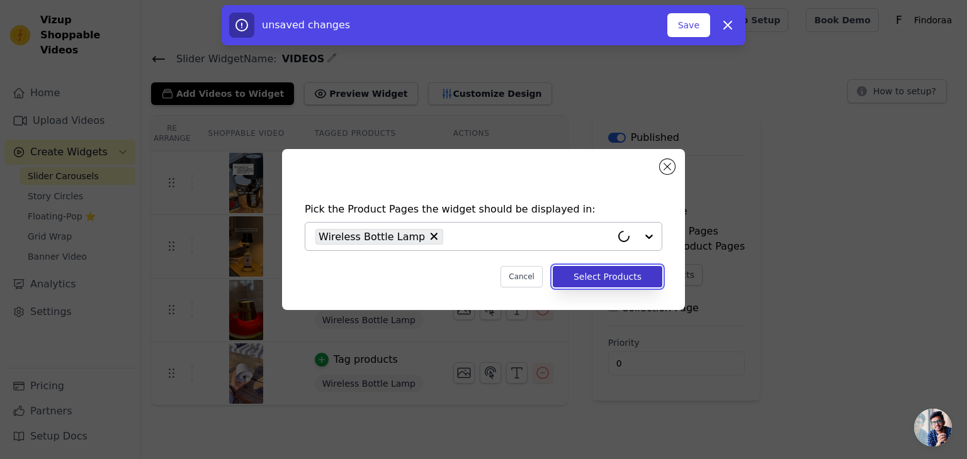
click at [589, 276] on button "Select Products" at bounding box center [608, 276] width 110 height 21
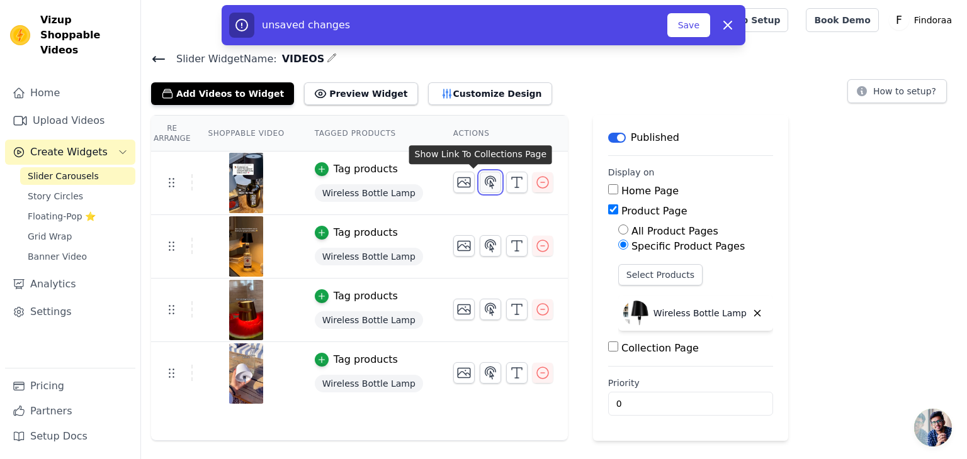
click at [485, 184] on icon "button" at bounding box center [490, 182] width 11 height 12
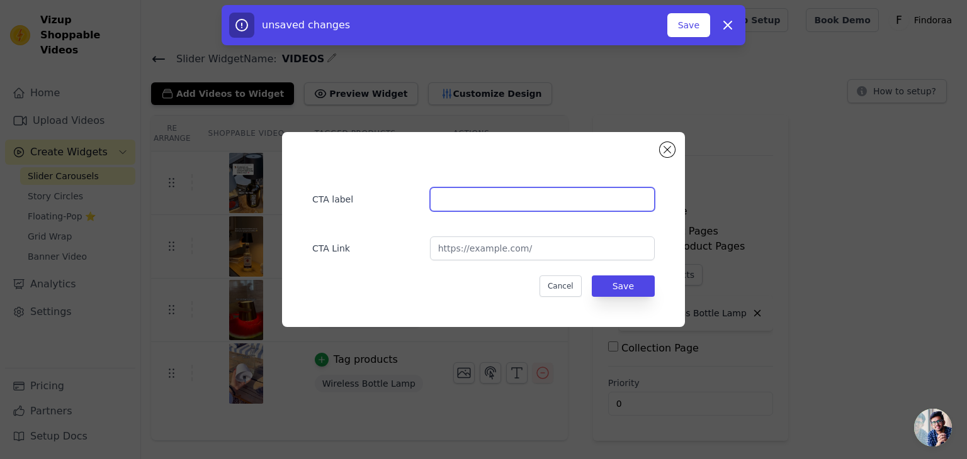
click at [471, 197] on input "text" at bounding box center [542, 200] width 225 height 24
click at [672, 147] on button "Close modal" at bounding box center [667, 149] width 15 height 15
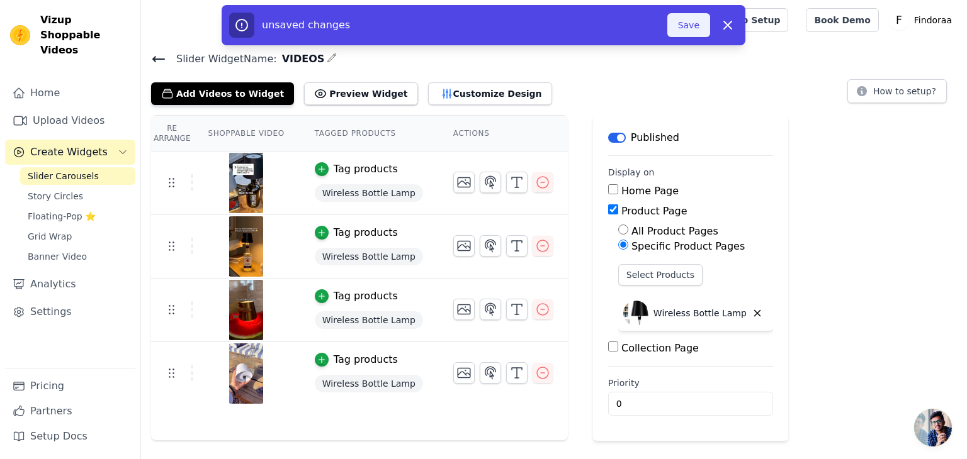
click at [686, 33] on button "Save" at bounding box center [688, 25] width 43 height 24
